Goal: Task Accomplishment & Management: Use online tool/utility

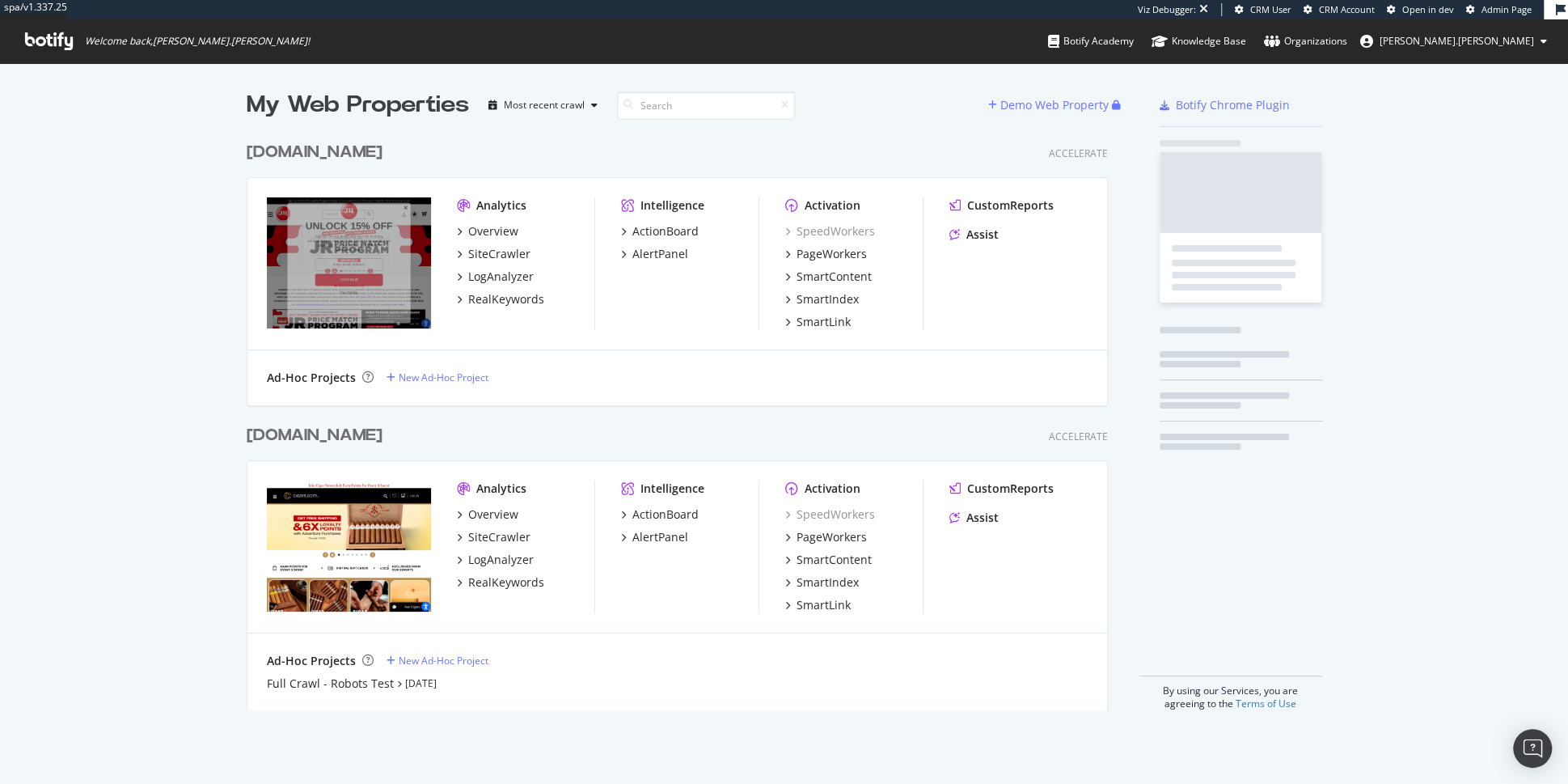
scroll to position [589, 873]
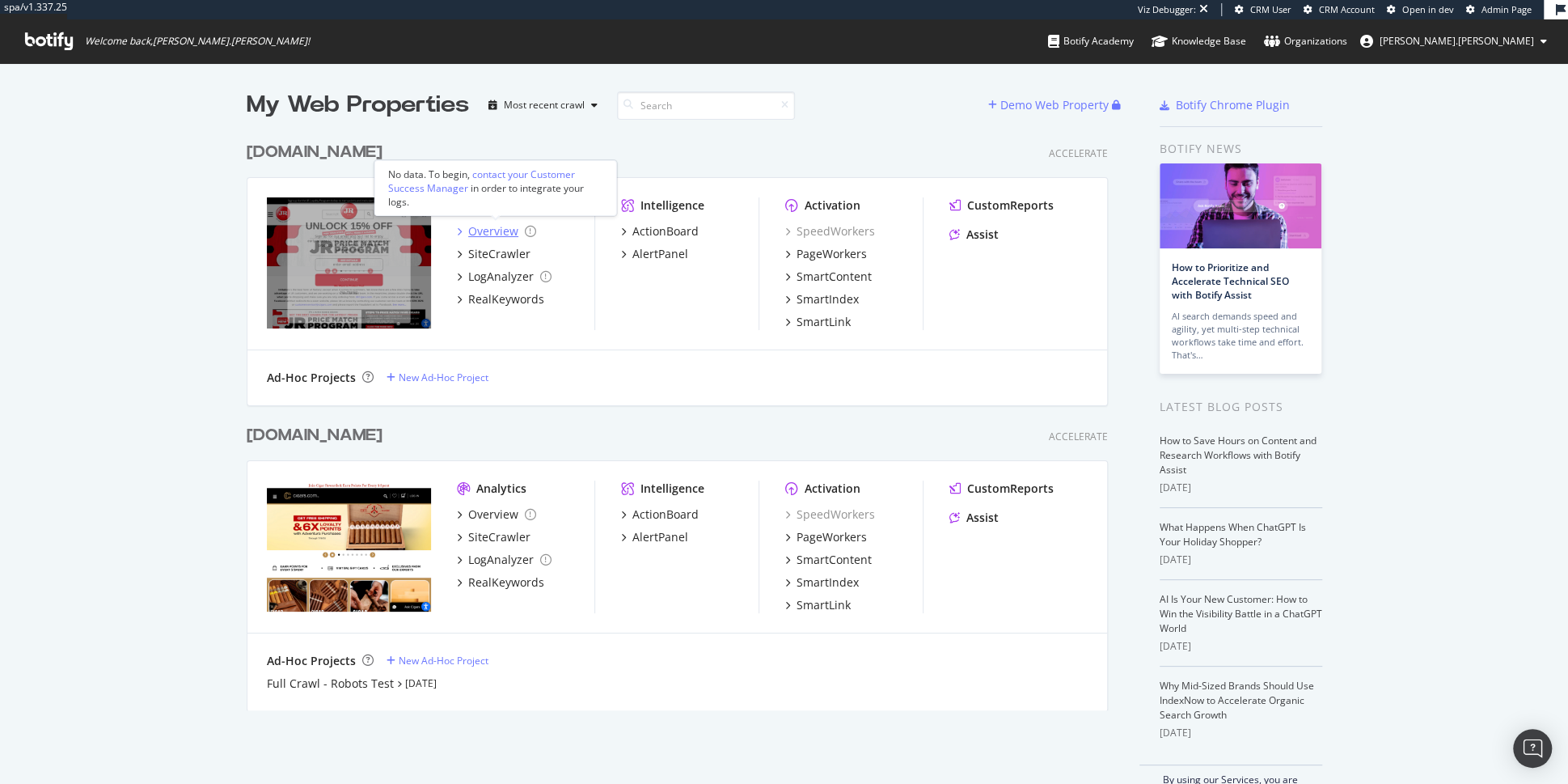
click at [513, 225] on div "Overview" at bounding box center [493, 232] width 50 height 16
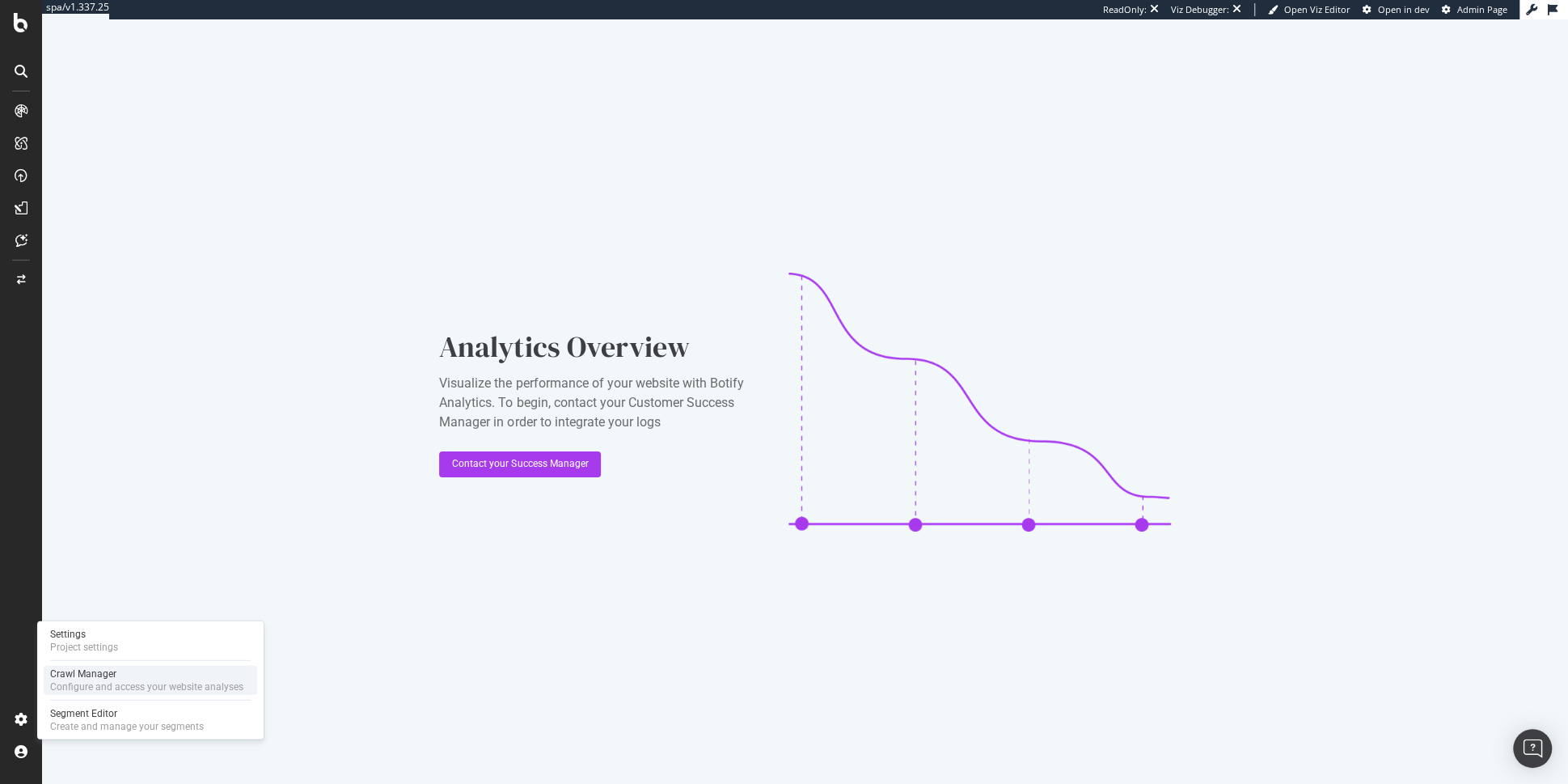
click at [128, 677] on div "Crawl Manager" at bounding box center [146, 673] width 193 height 13
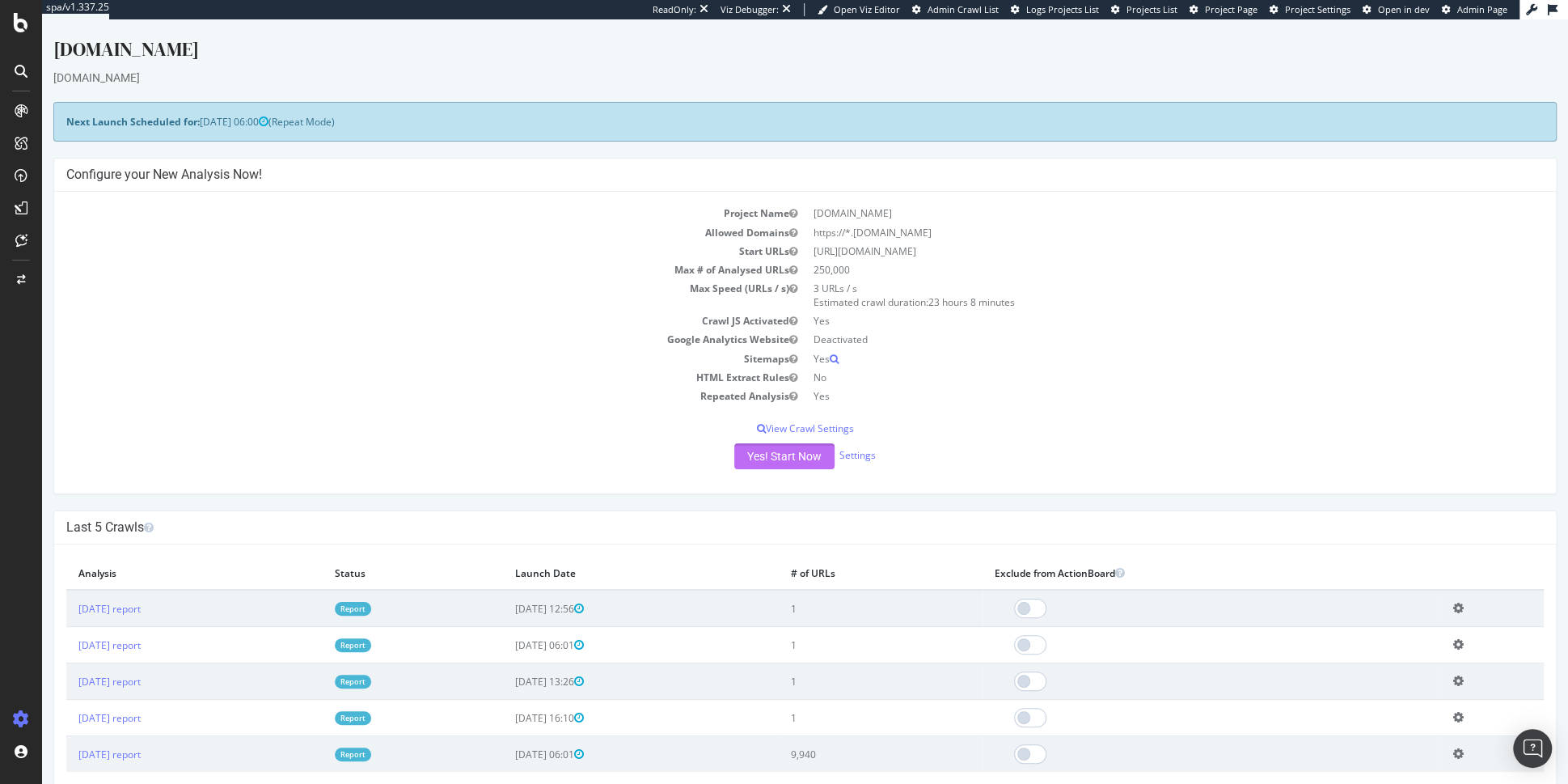
click at [785, 453] on button "Yes! Start Now" at bounding box center [784, 456] width 100 height 26
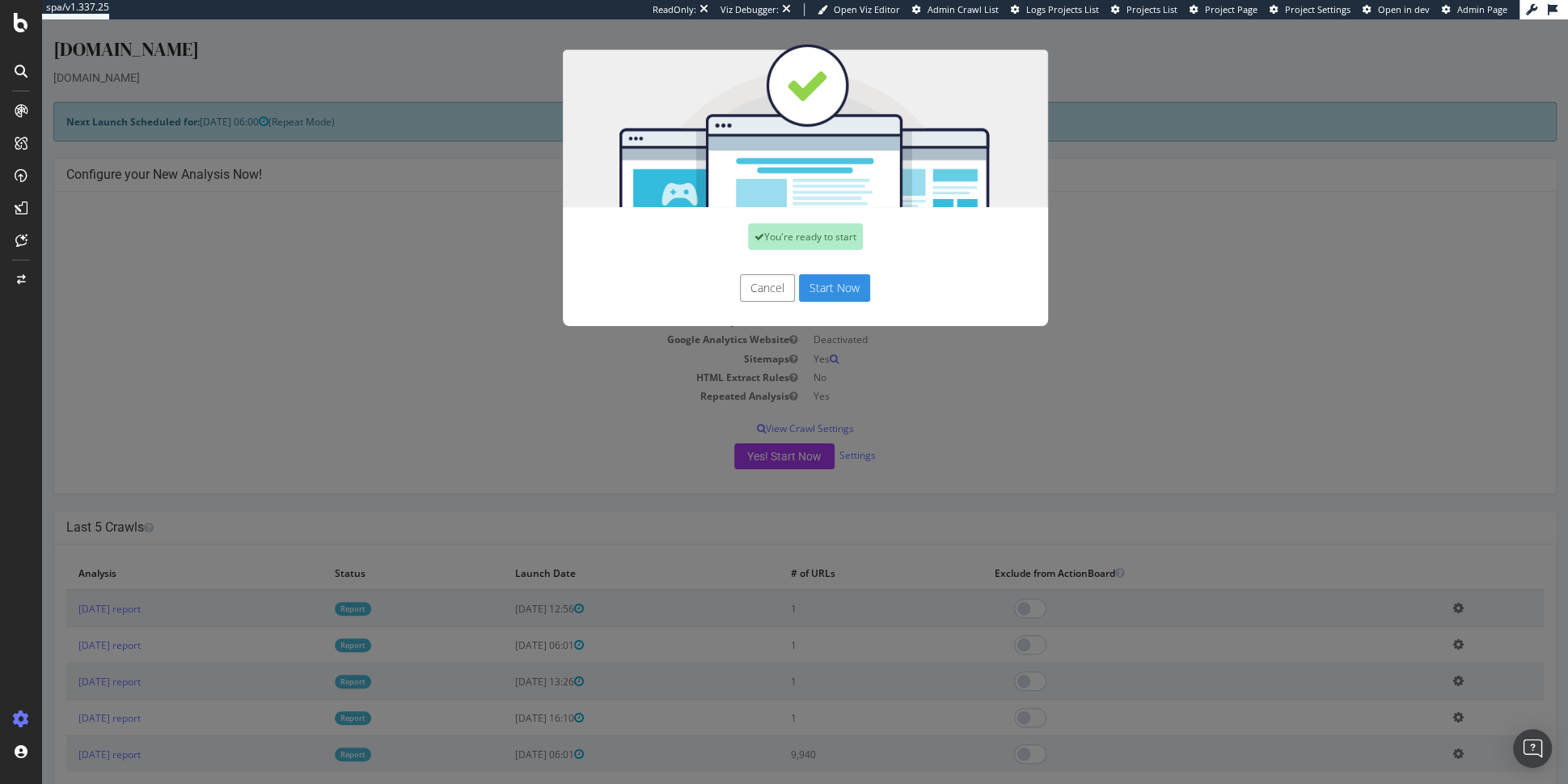
click at [845, 289] on button "Start Now" at bounding box center [834, 287] width 72 height 27
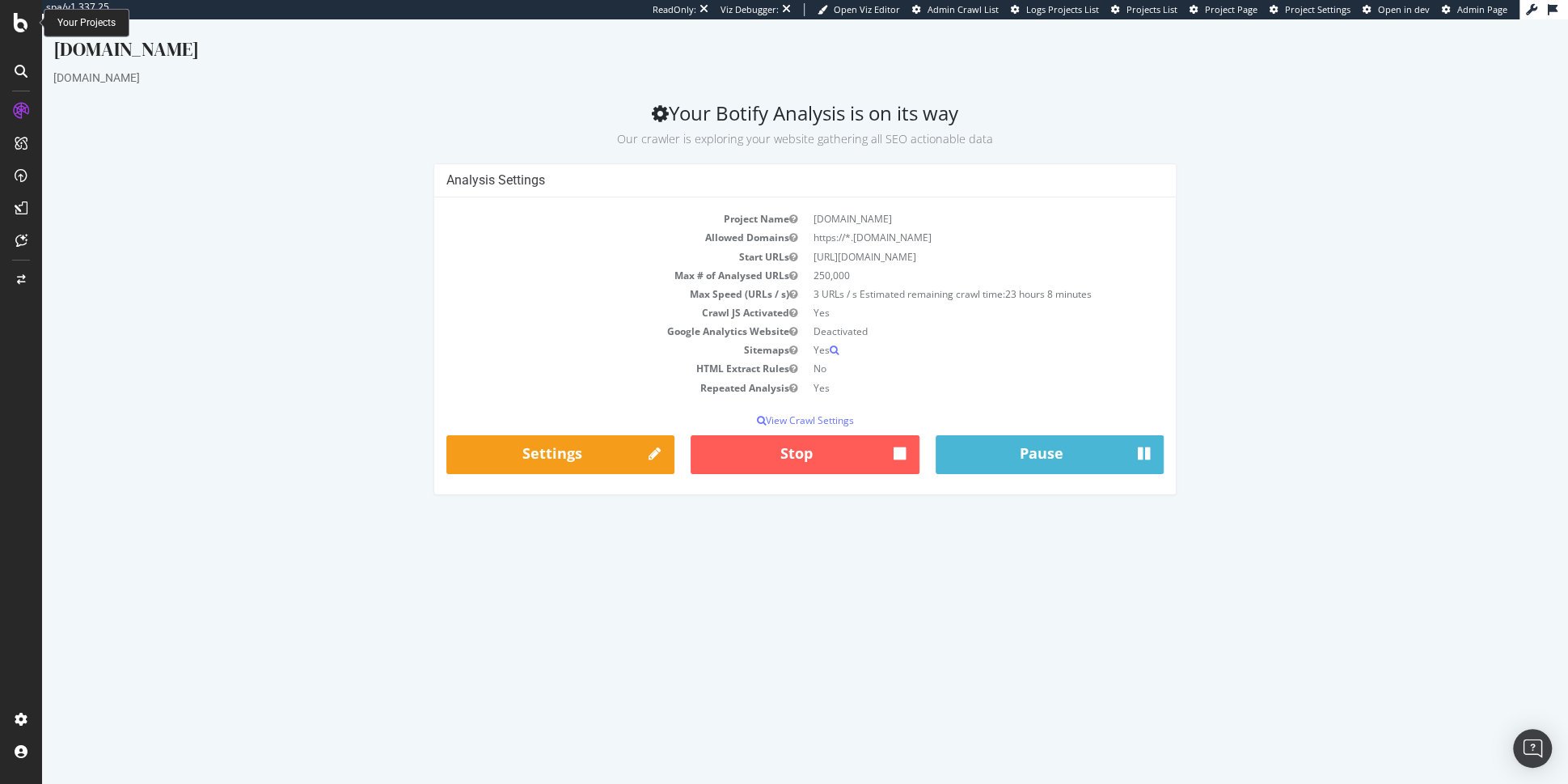
click at [18, 26] on icon at bounding box center [21, 23] width 15 height 20
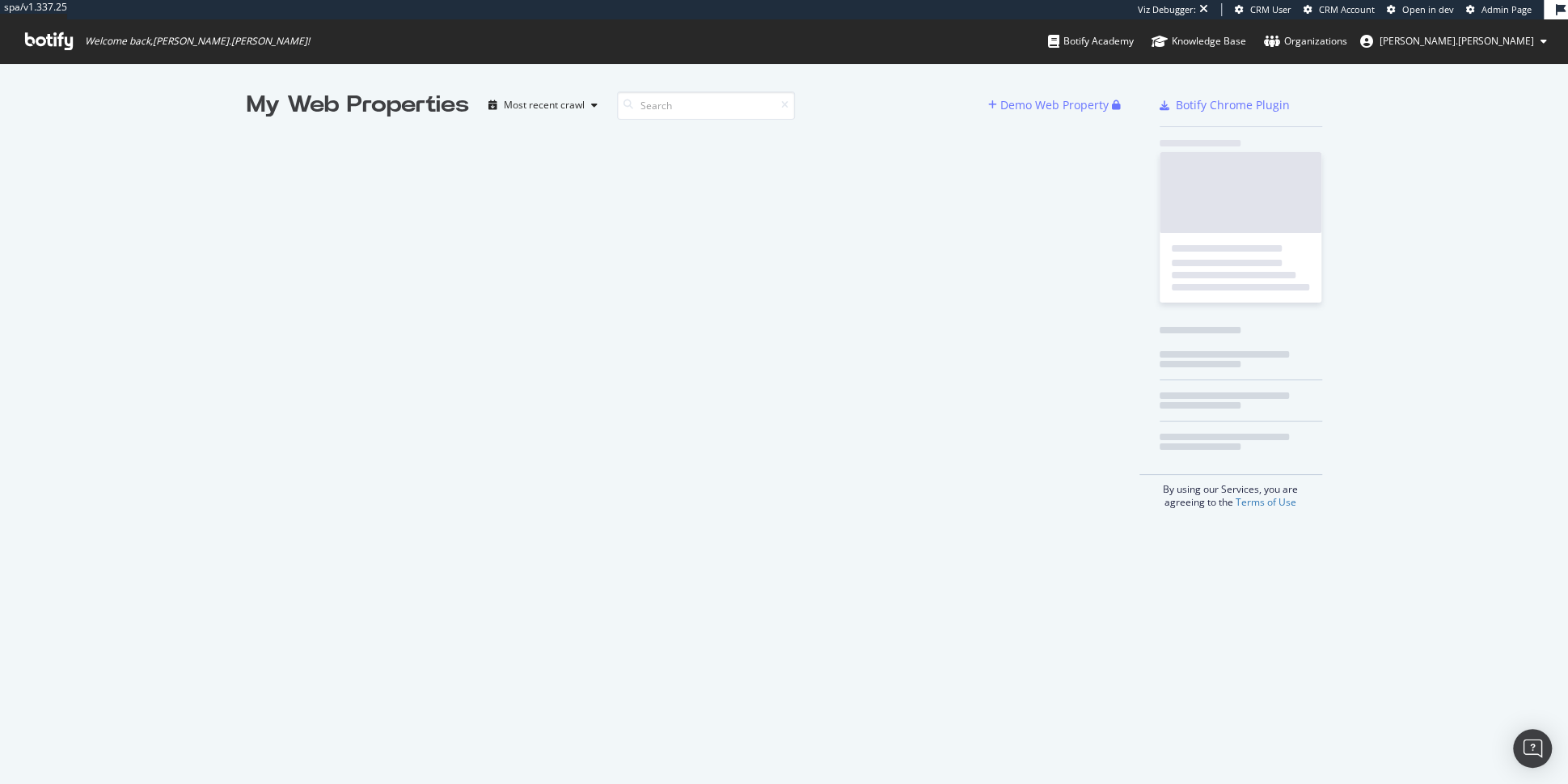
scroll to position [784, 1567]
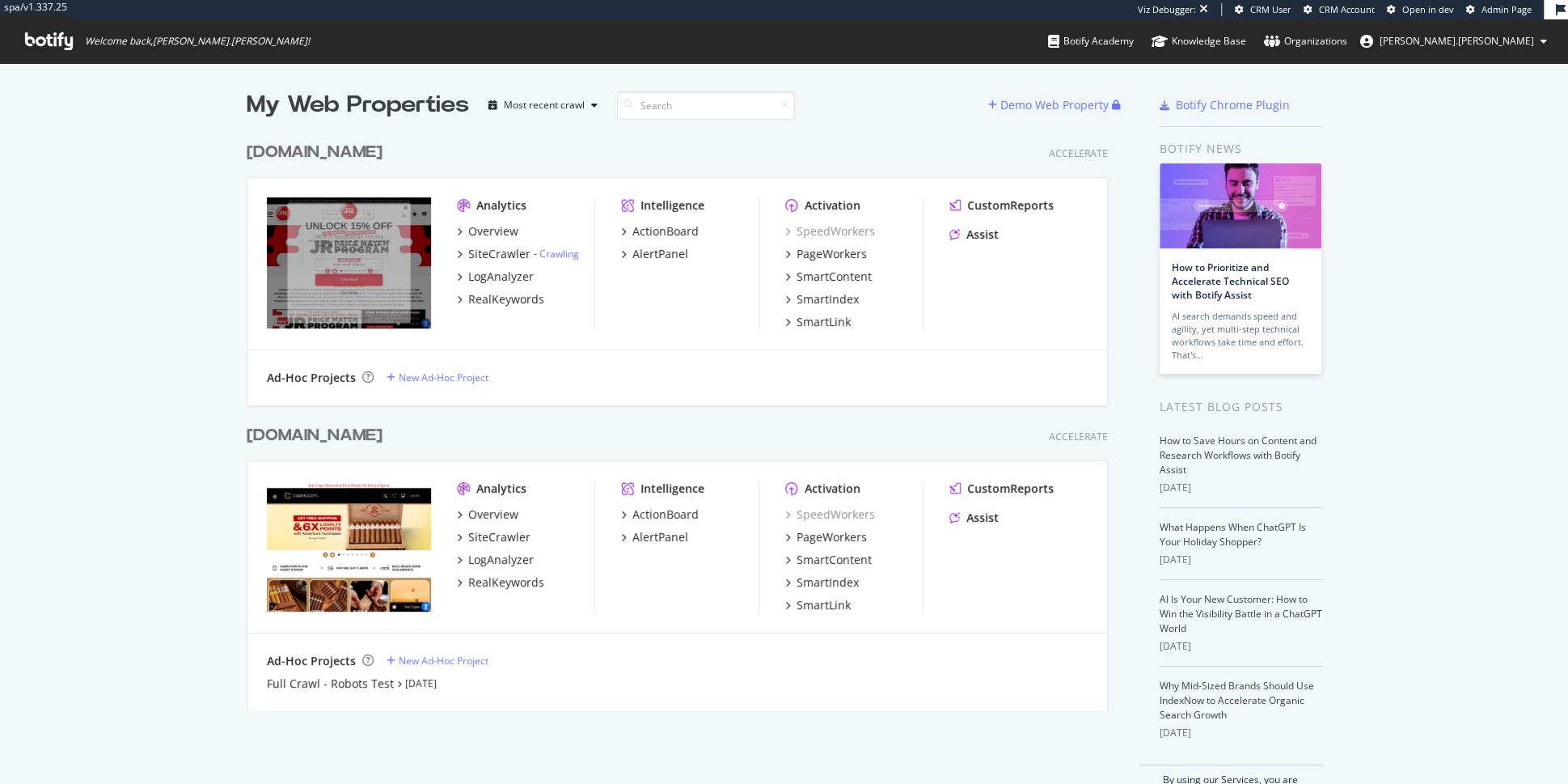
scroll to position [784, 1567]
click at [496, 511] on div "Overview" at bounding box center [493, 514] width 50 height 16
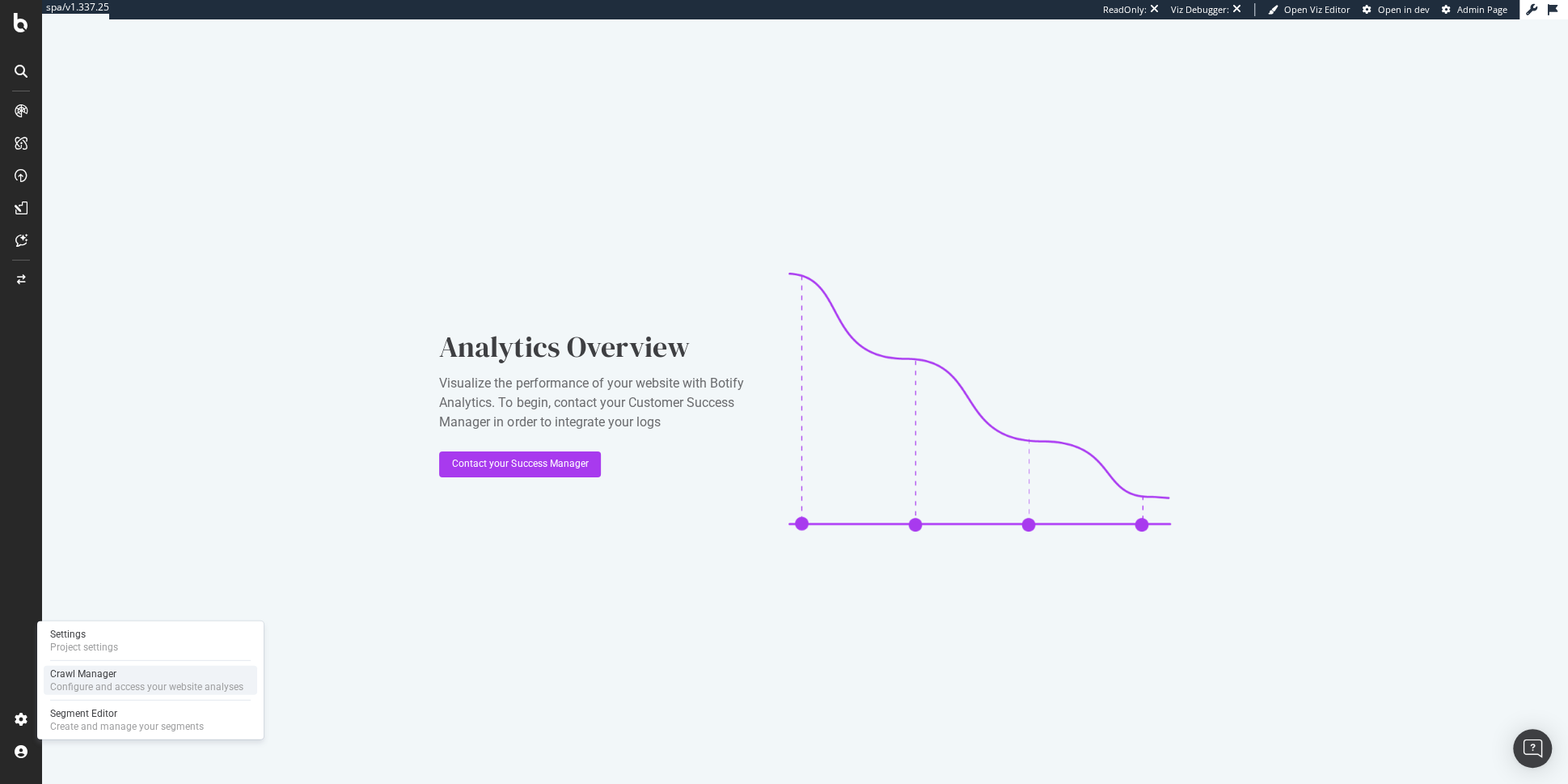
click at [124, 680] on div "Configure and access your website analyses" at bounding box center [146, 686] width 193 height 13
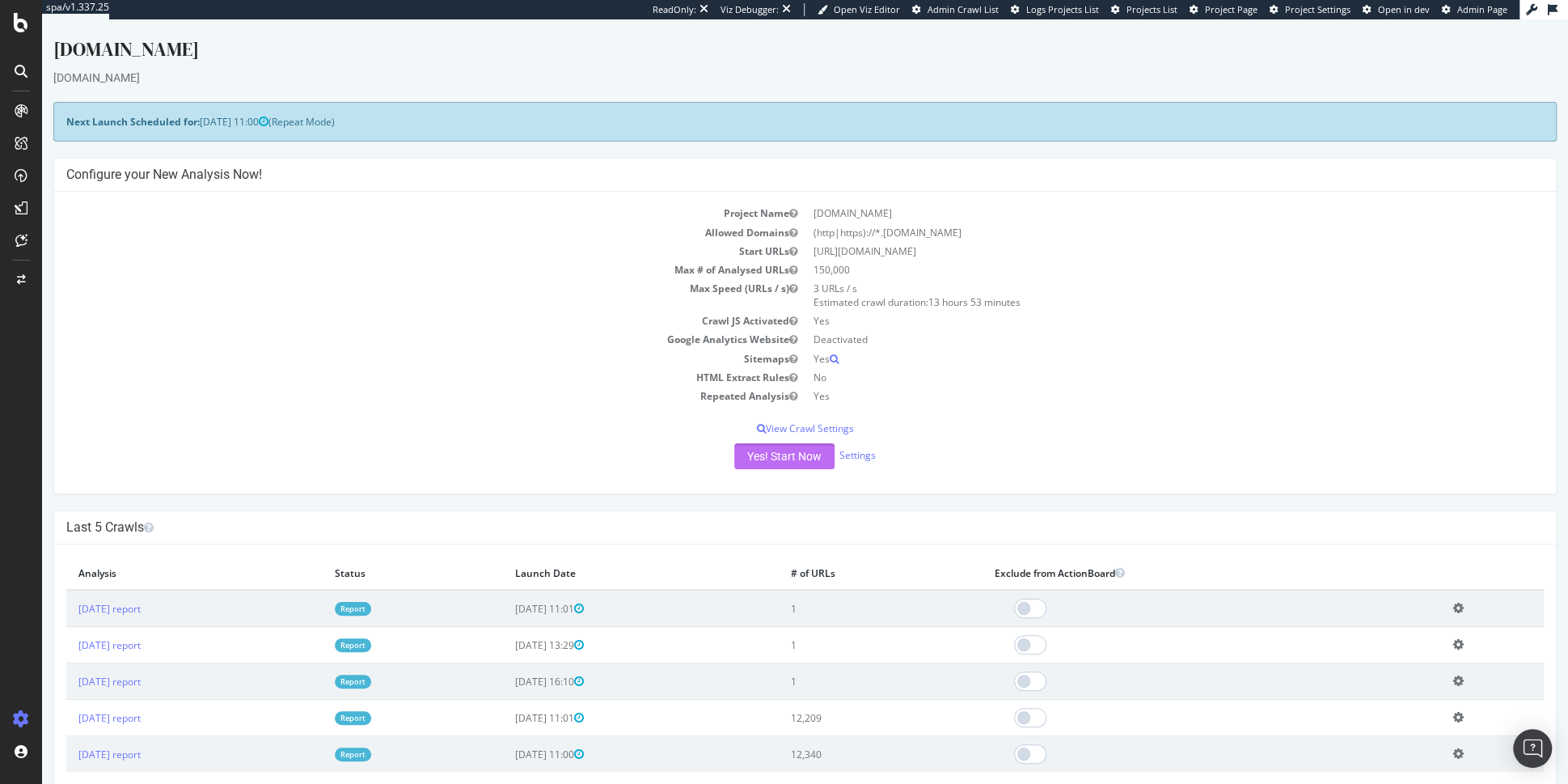
click at [778, 450] on button "Yes! Start Now" at bounding box center [784, 456] width 100 height 26
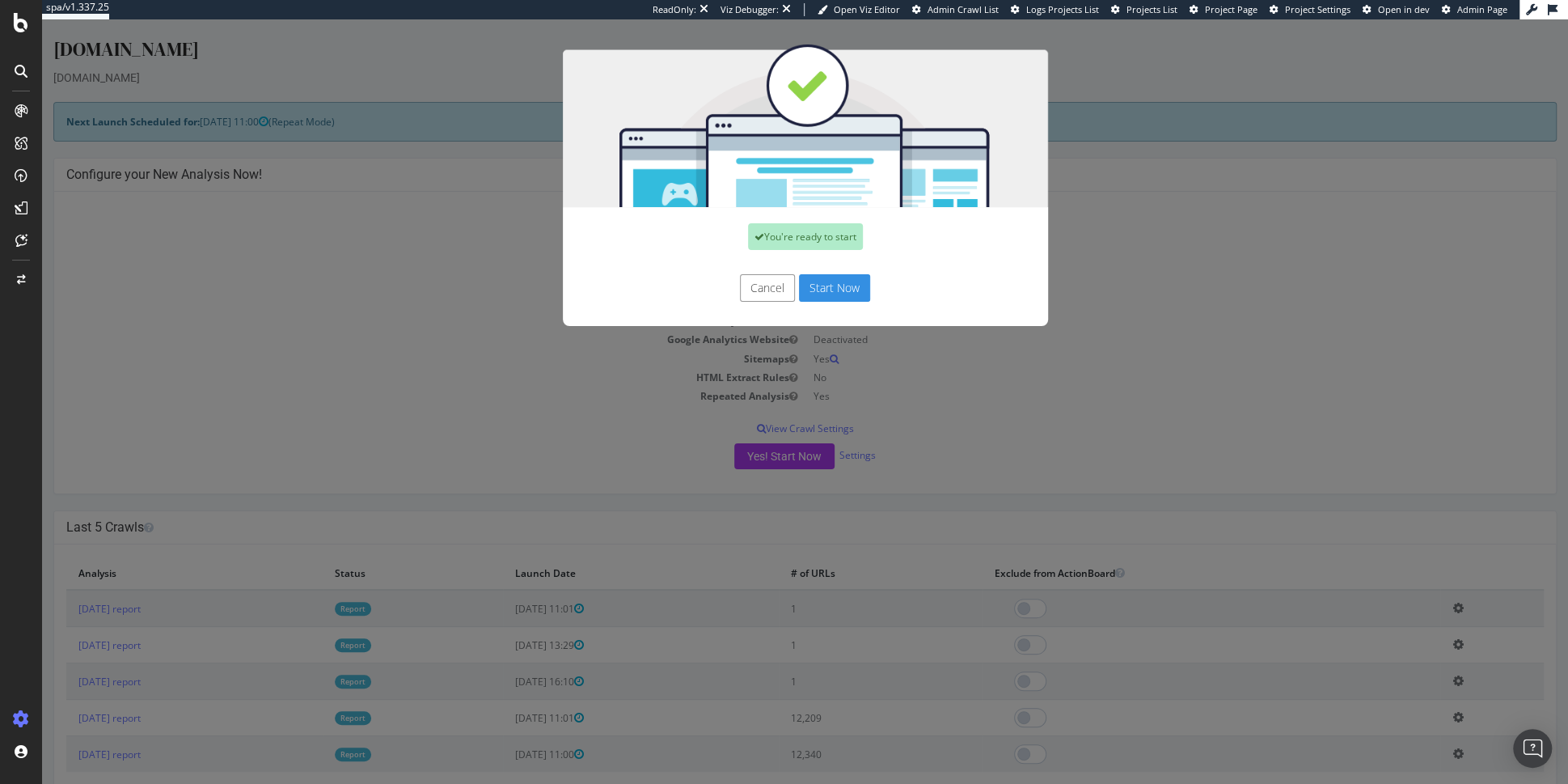
click at [829, 281] on button "Start Now" at bounding box center [834, 287] width 72 height 27
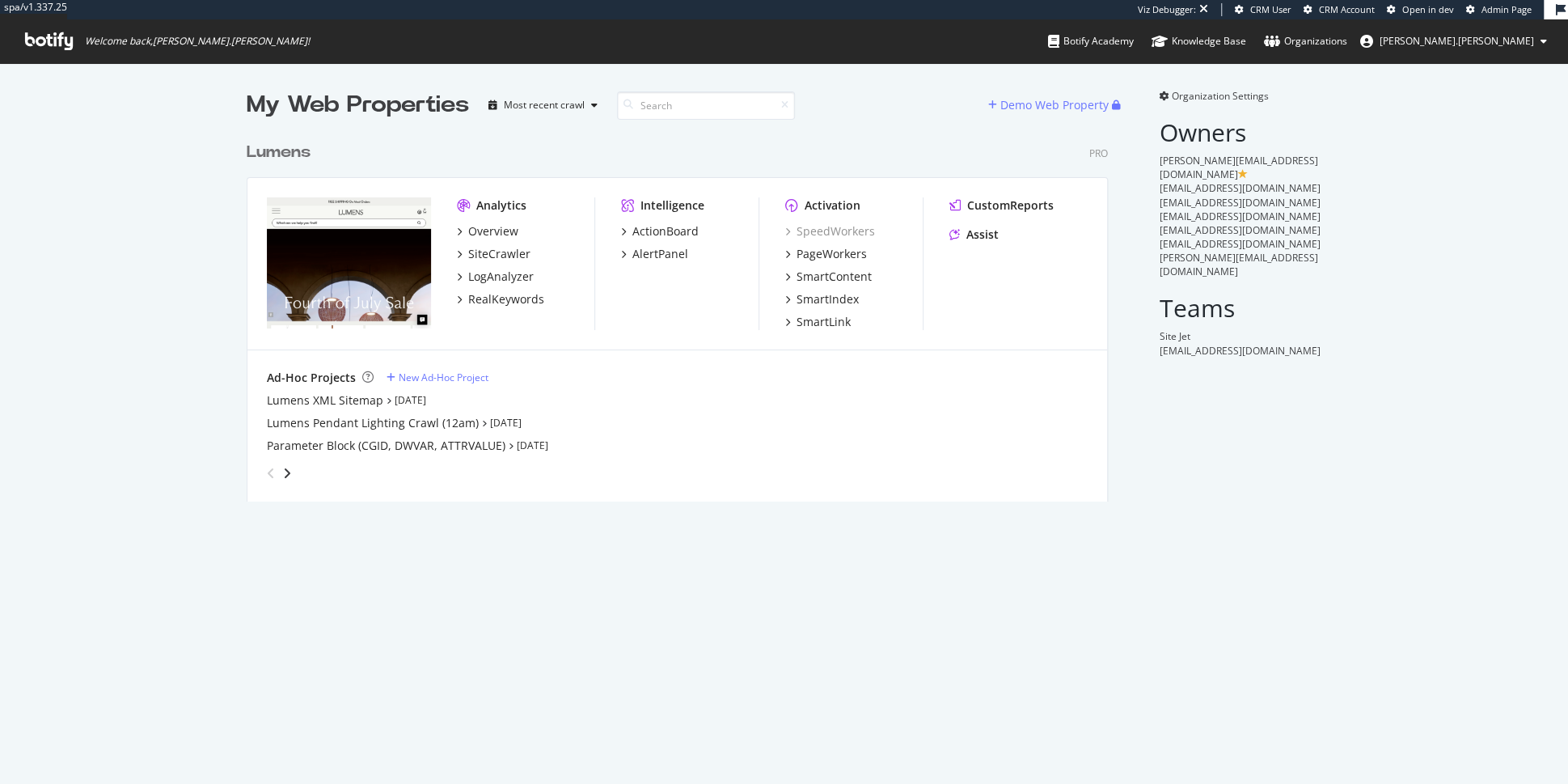
scroll to position [380, 873]
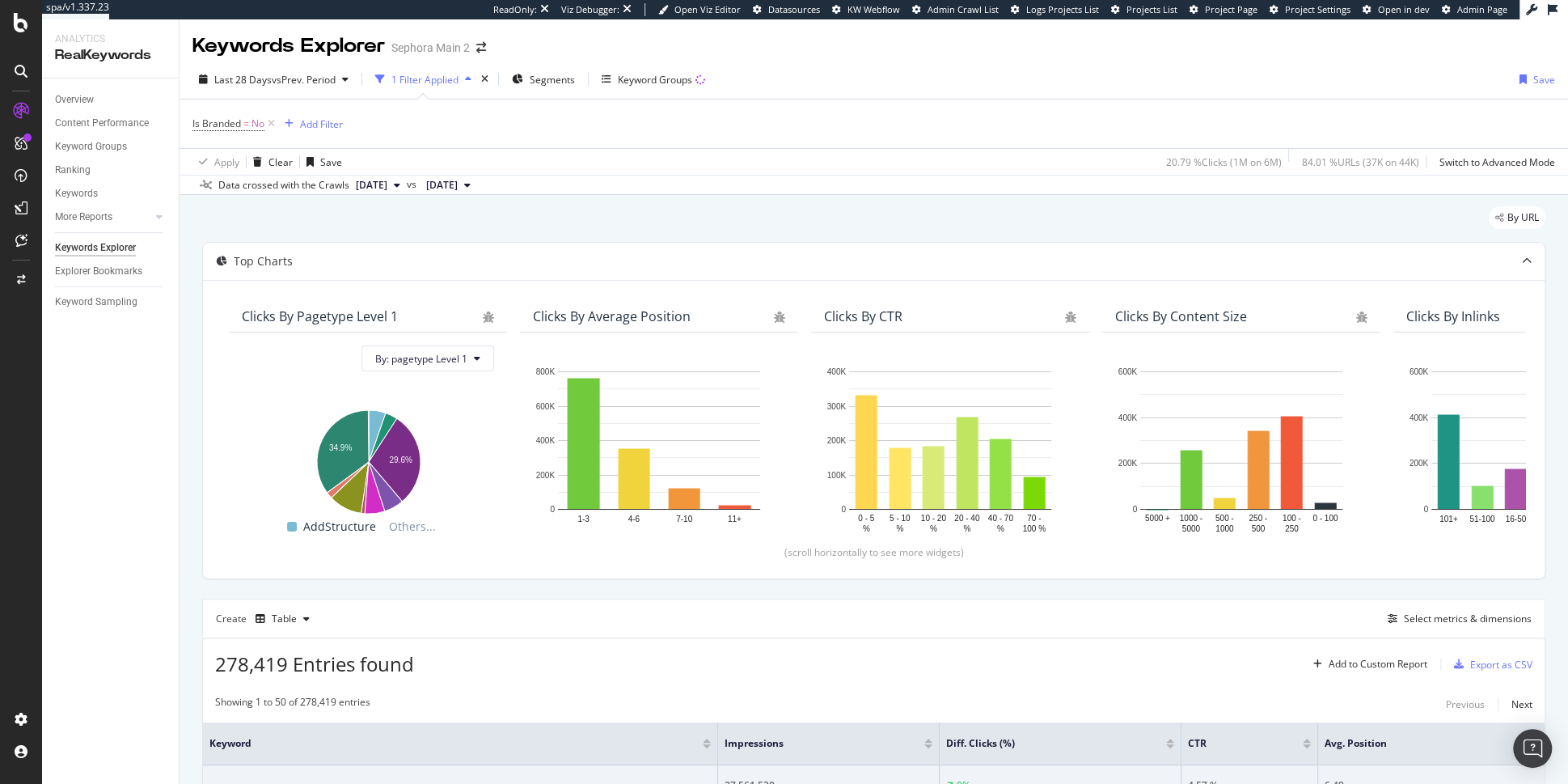
scroll to position [681, 0]
